Goal: Transaction & Acquisition: Purchase product/service

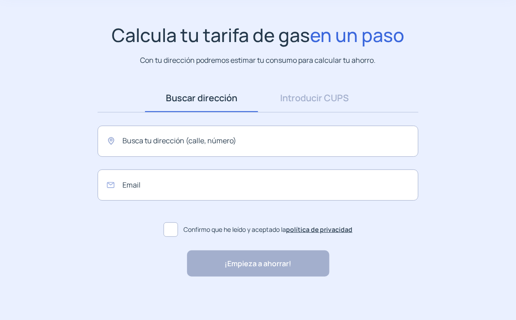
scroll to position [53, 0]
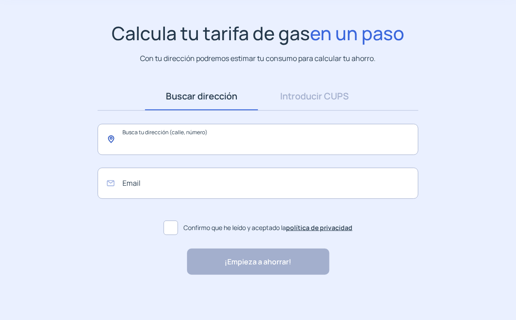
click at [229, 148] on input "text" at bounding box center [258, 139] width 321 height 31
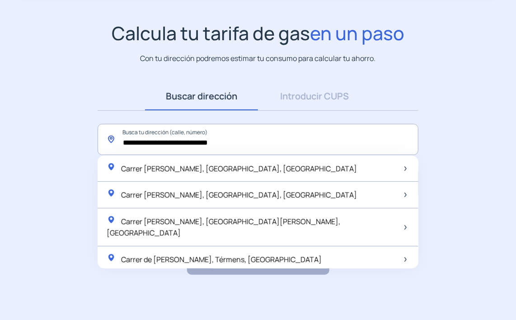
scroll to position [18, 0]
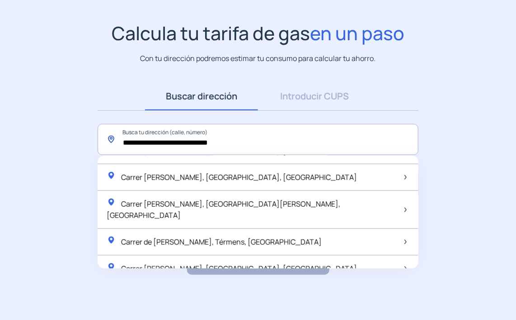
drag, startPoint x: 230, startPoint y: 138, endPoint x: 83, endPoint y: 129, distance: 147.2
click at [83, 129] on app-search-direction-cups "**********" at bounding box center [258, 148] width 516 height 253
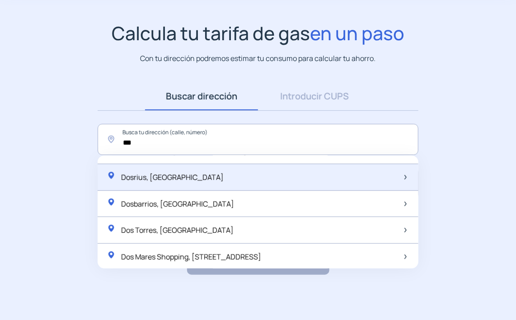
click at [130, 176] on span "Dosrius, [GEOGRAPHIC_DATA]" at bounding box center [172, 177] width 103 height 10
type input "**********"
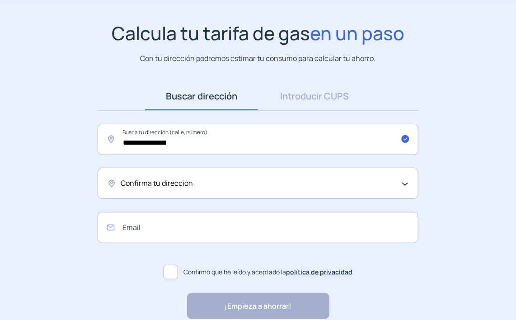
click at [180, 181] on span "Confirma tu dirección" at bounding box center [157, 184] width 72 height 12
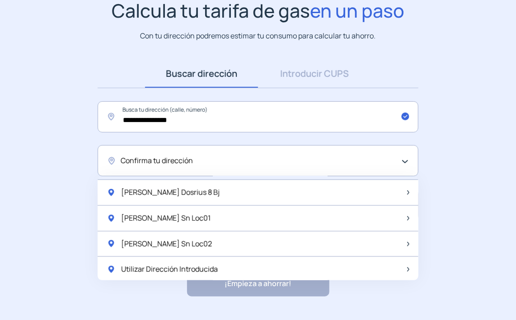
scroll to position [97, 0]
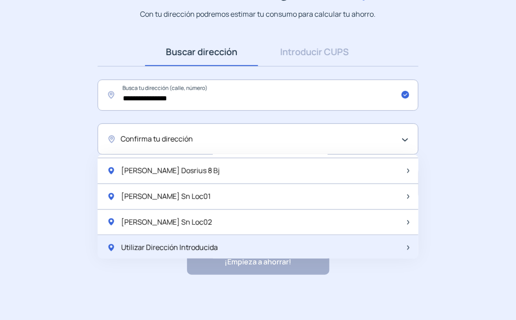
click at [220, 243] on div "Utilizar Dirección Introducida" at bounding box center [258, 247] width 321 height 25
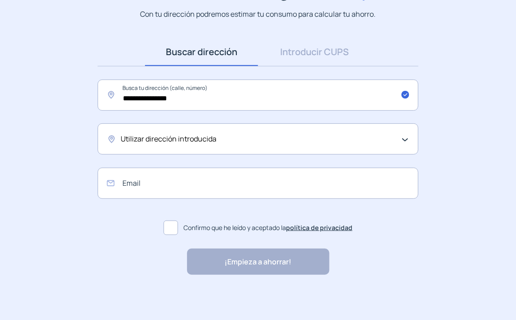
click at [216, 138] on div "Utilizar dirección introducida" at bounding box center [256, 139] width 270 height 12
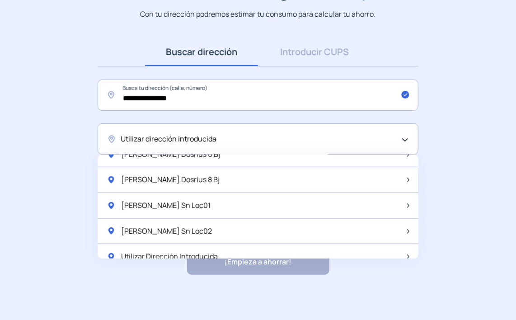
scroll to position [252, 0]
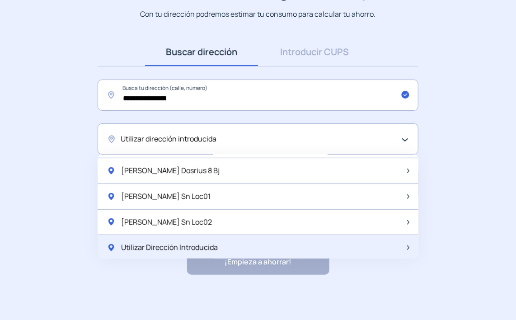
click at [201, 245] on span "Utilizar Dirección Introducida" at bounding box center [169, 248] width 97 height 12
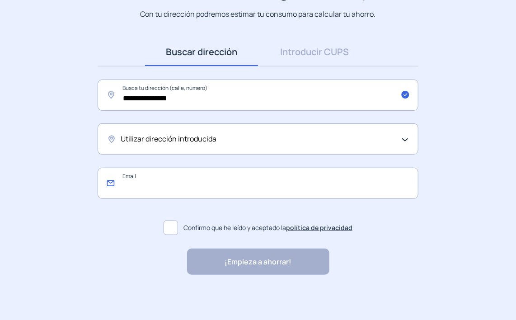
click at [204, 182] on input "email" at bounding box center [258, 183] width 321 height 31
type input "**********"
click at [177, 227] on span at bounding box center [171, 227] width 14 height 14
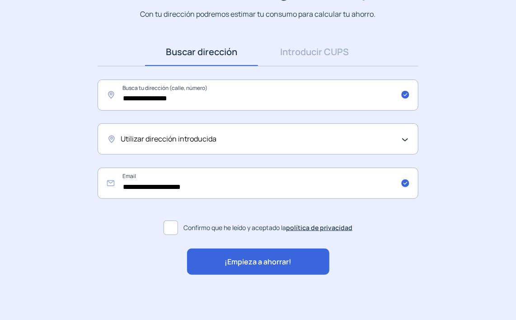
click at [281, 264] on span "¡Empieza a ahorrar!" at bounding box center [258, 262] width 67 height 12
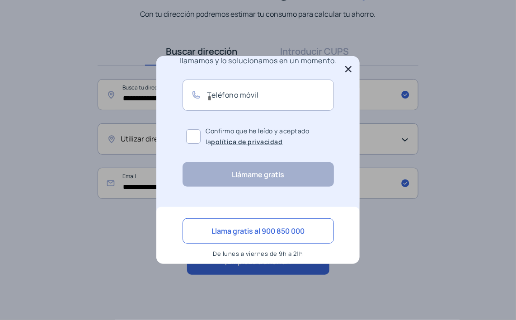
scroll to position [89, 0]
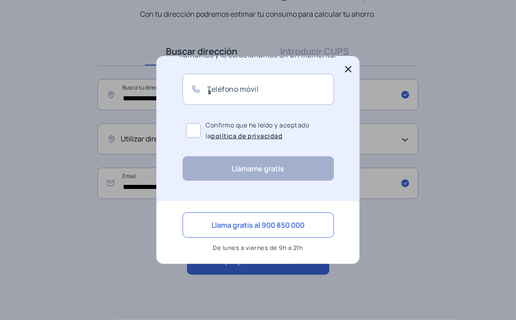
click at [346, 71] on icon at bounding box center [348, 69] width 6 height 6
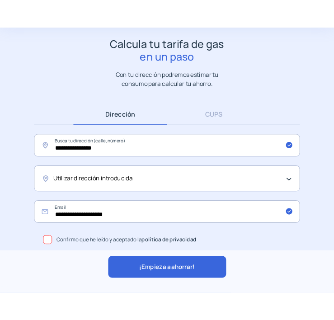
scroll to position [47, 0]
